Goal: Check status: Check status

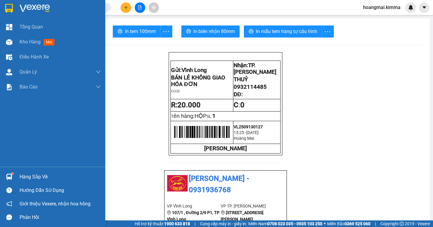
click at [18, 43] on div "Kho hàng mới" at bounding box center [52, 42] width 105 height 15
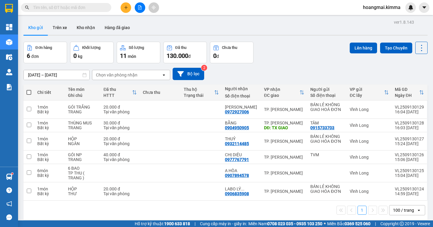
click at [74, 11] on input "text" at bounding box center [68, 7] width 71 height 7
drag, startPoint x: 74, startPoint y: 11, endPoint x: 76, endPoint y: 2, distance: 8.5
click at [74, 9] on input "text" at bounding box center [68, 7] width 71 height 7
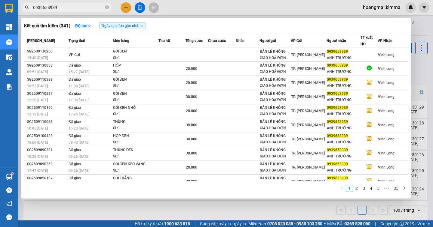
type input "0939653939"
click at [413, 68] on div at bounding box center [216, 113] width 433 height 227
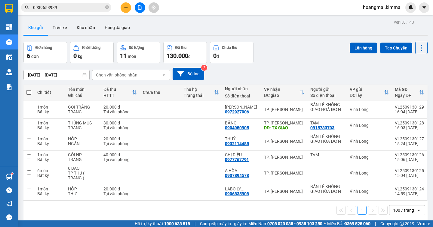
click at [286, 44] on div "Đơn hàng 6 đơn Khối lượng 0 kg Số lượng 11 món Đã thu 130.000 đ Chưa thu 0 đ Lê…" at bounding box center [225, 53] width 404 height 22
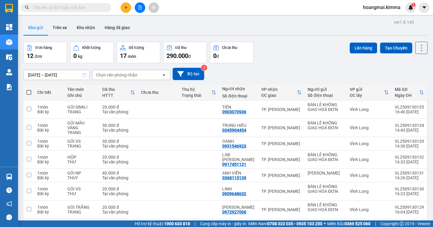
click at [81, 7] on input "text" at bounding box center [68, 7] width 71 height 7
click at [90, 9] on input "text" at bounding box center [68, 7] width 71 height 7
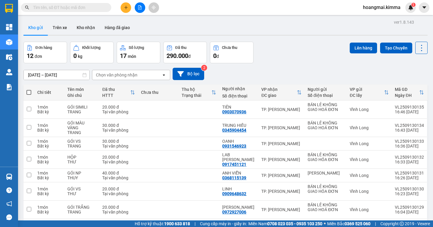
click at [96, 10] on input "text" at bounding box center [68, 7] width 71 height 7
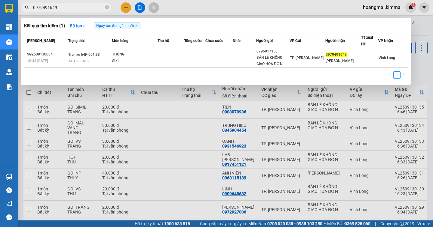
type input "0979491649"
click at [108, 8] on icon "close-circle" at bounding box center [107, 7] width 4 height 4
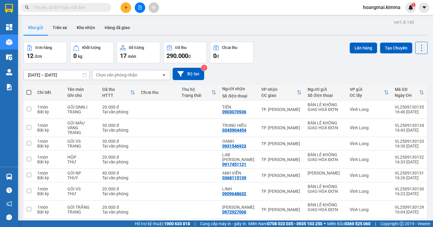
click at [97, 7] on input "text" at bounding box center [68, 7] width 71 height 7
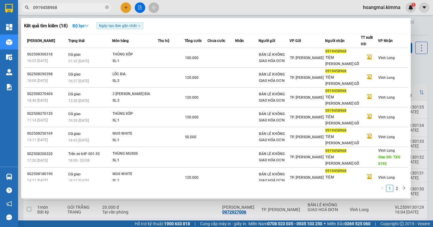
type input "0919458968"
click at [425, 72] on div at bounding box center [216, 113] width 433 height 227
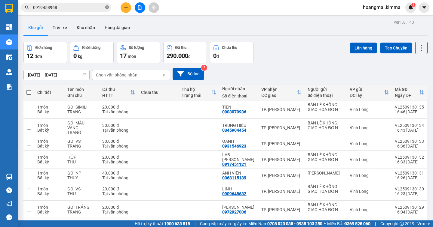
click at [108, 8] on icon "close-circle" at bounding box center [107, 7] width 4 height 4
click at [97, 7] on input "text" at bounding box center [68, 7] width 71 height 7
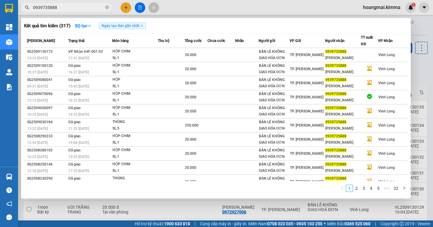
type input "0939735888"
